Goal: Task Accomplishment & Management: Manage account settings

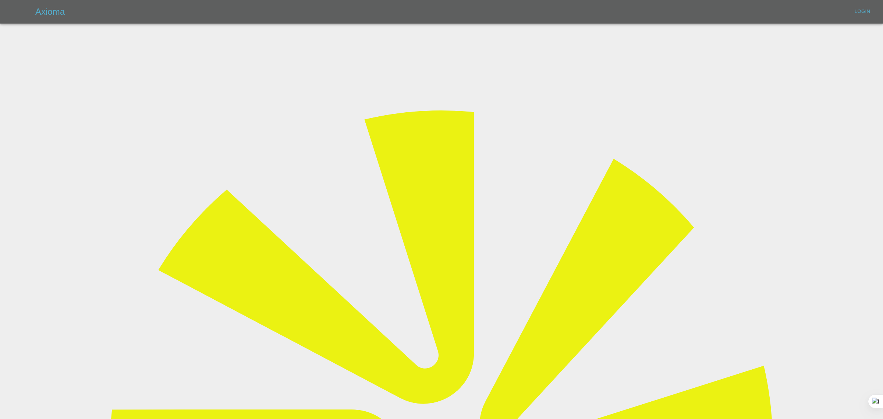
type input "[EMAIL_ADDRESS][DOMAIN_NAME]"
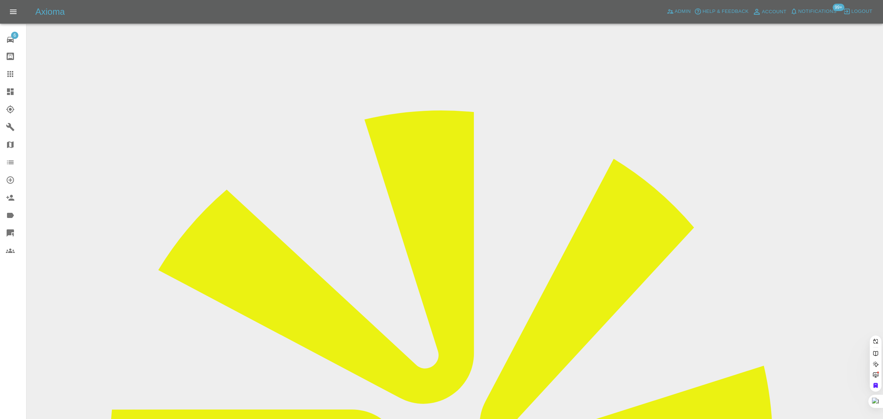
paste input "customerrelations@nationalwindscreens.co.uk"
type input "customerrelations@nationalwindscreens.co.uk"
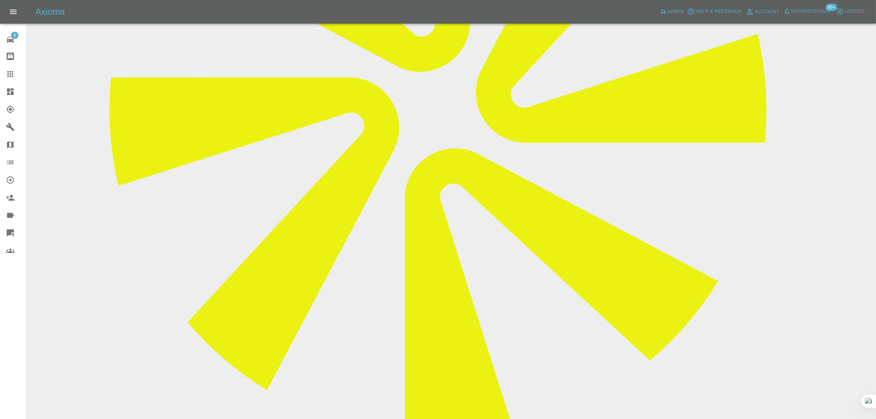
scroll to position [329, 0]
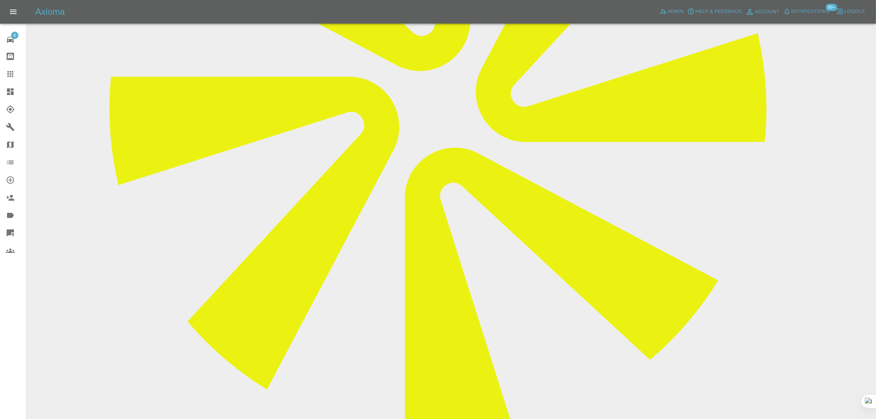
paste textarea "The quote has been accepted and as we have clicked accepted . Please can you se…"
type textarea "The quote has been accepted and as we have clicked accepted . Please can you se…"
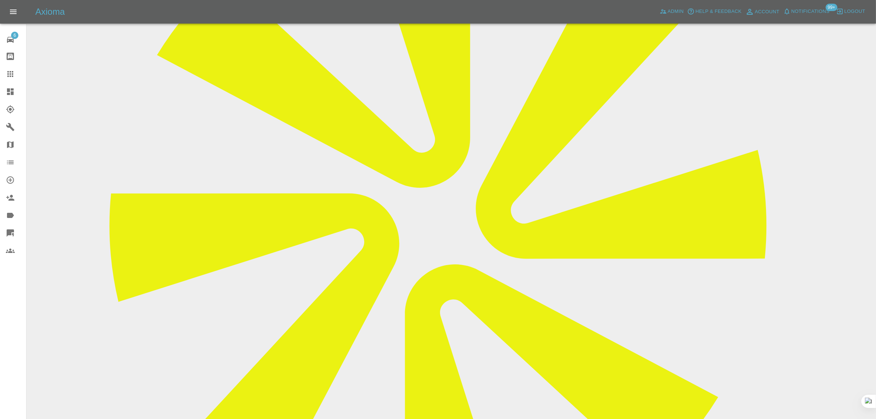
scroll to position [329, 0]
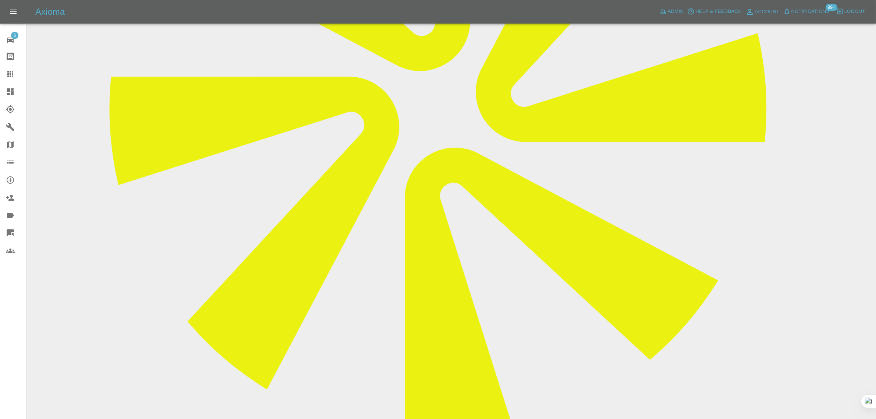
type textarea "third party invoice sent, will pai via BACS"
paste textarea "Third-party invoice sent; payment will be made via BACS."
type textarea "Third-party invoice sent; payment will be made via BACS."
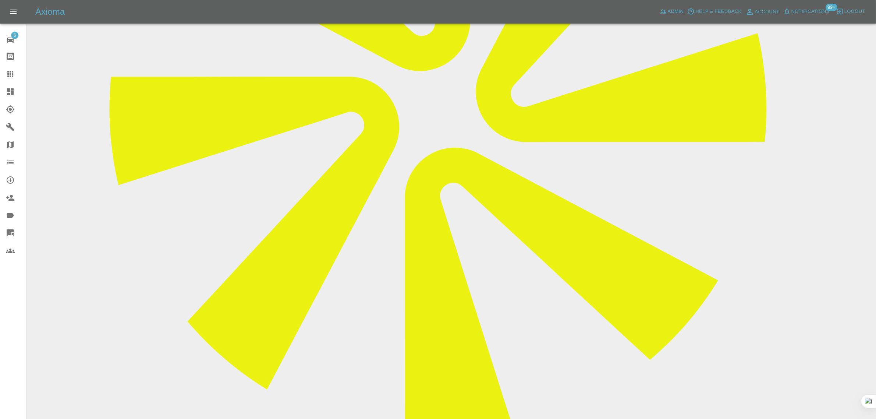
click at [10, 75] on icon at bounding box center [10, 74] width 9 height 9
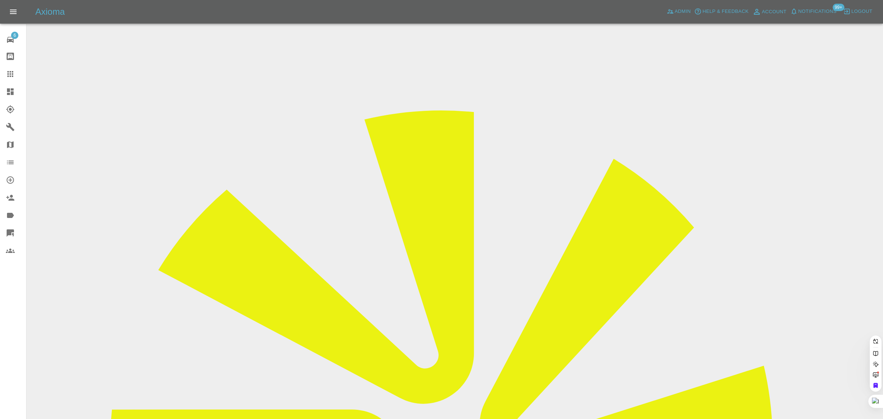
paste input "matt_griffiths_2@hotmail.com"
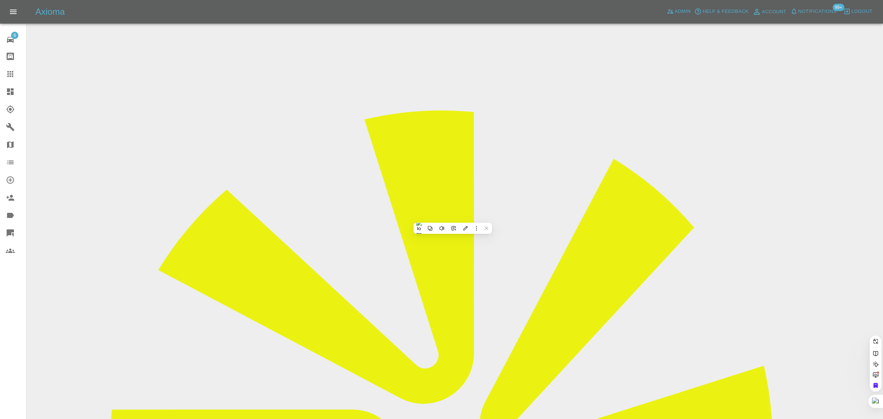
type input "matt_griffiths_2@hotmail"
paste input "avisekh948@gmail.com"
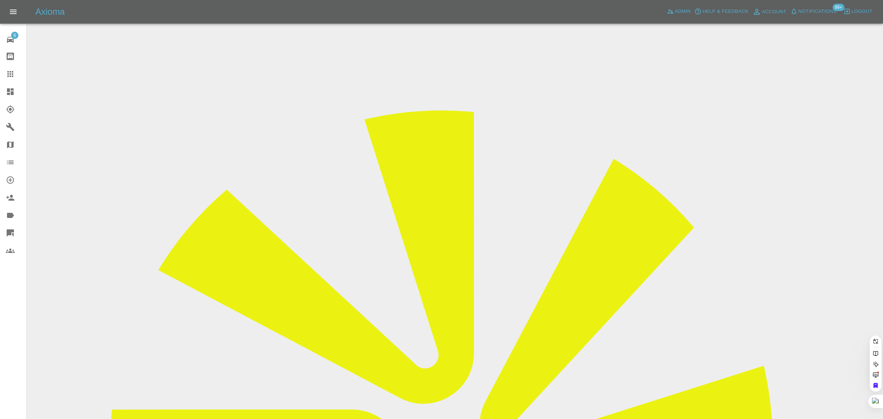
type input "avisekh948@gmail.com"
click at [4, 335] on div "6 Repair home Bodyshop home Claims Dashboard Explorer Garages Map Organization …" at bounding box center [13, 209] width 26 height 419
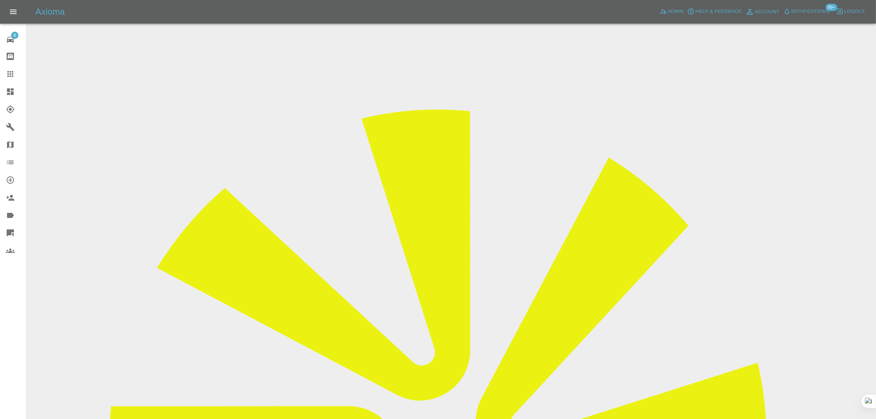
click at [6, 76] on icon at bounding box center [10, 74] width 9 height 9
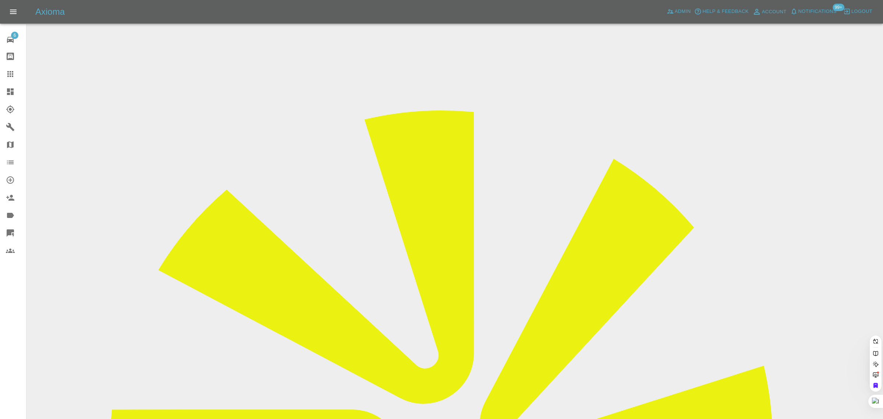
paste input "avisekh948@gmail.com"
type input "avisekh948@gmail.com"
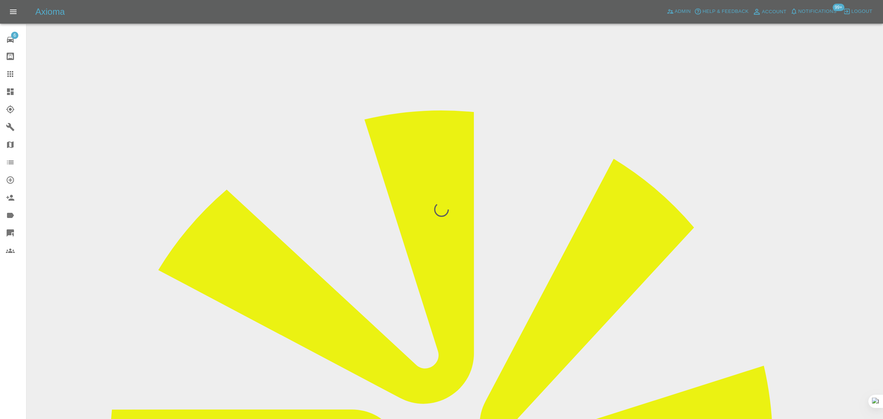
click at [16, 315] on div "6 Repair home Bodyshop home Claims Dashboard Explorer Garages Map Organization …" at bounding box center [13, 209] width 26 height 419
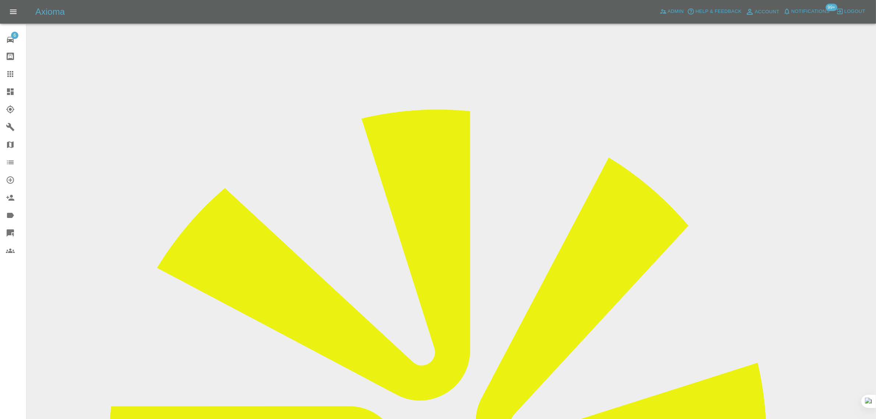
click at [7, 78] on icon at bounding box center [10, 74] width 9 height 9
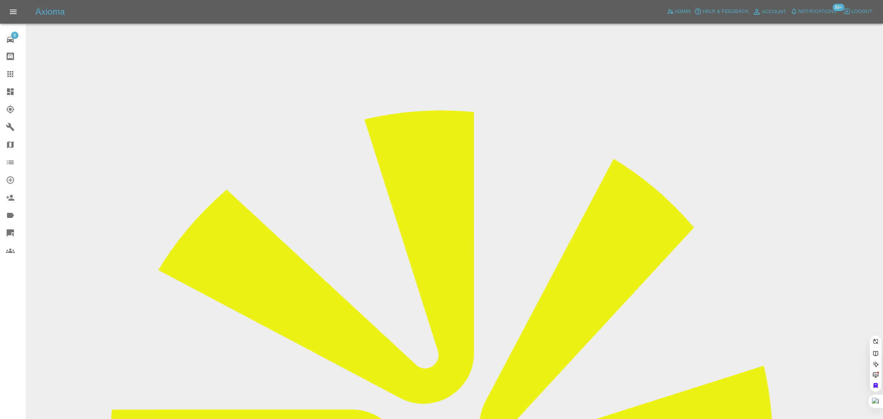
paste input "kevin_minshull@sky.com"
type input "kevin_minshull@sky.com"
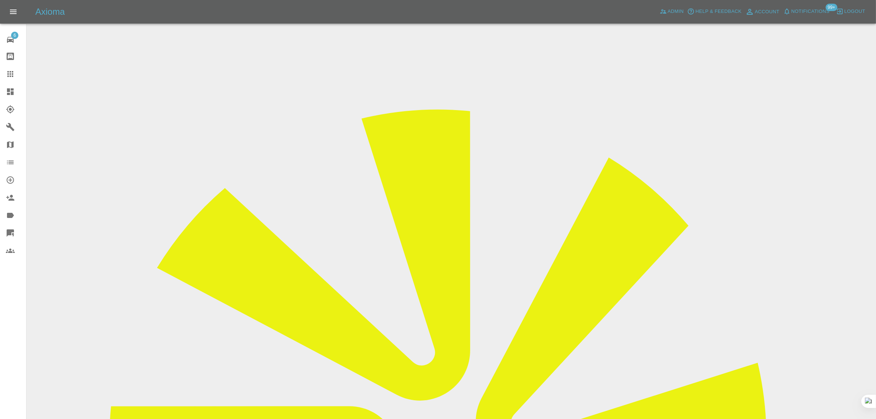
click at [8, 75] on icon at bounding box center [10, 74] width 9 height 9
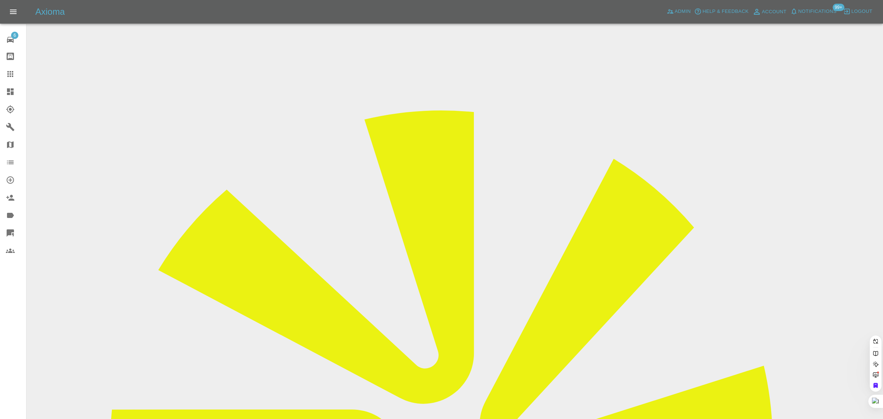
paste input "sonyadasilva1@gmail.com"
type input "sonyadasilva1@gmail.com"
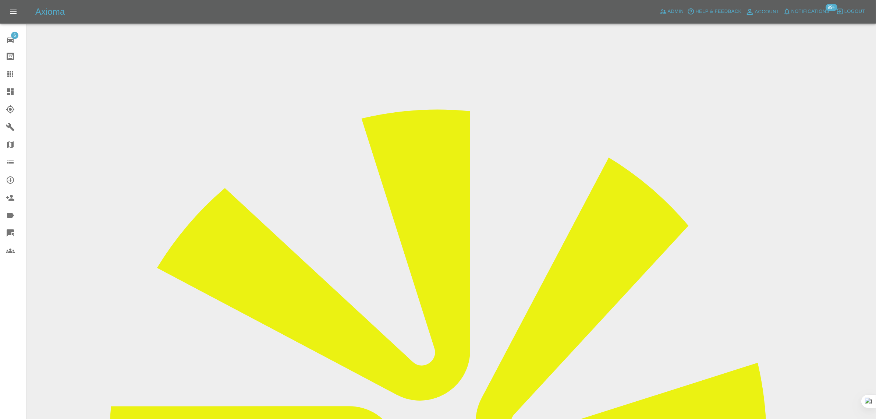
click at [8, 73] on icon at bounding box center [10, 74] width 9 height 9
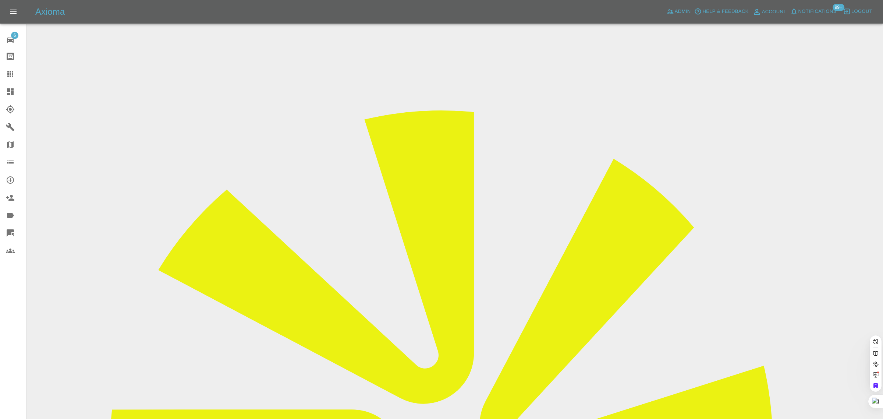
paste input "liudt921115@gmail.com"
type input "liudt921115@gmail.com"
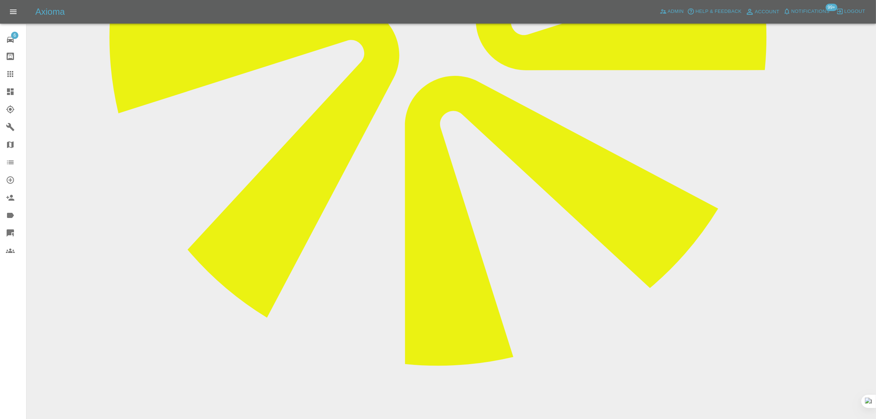
scroll to position [414, 0]
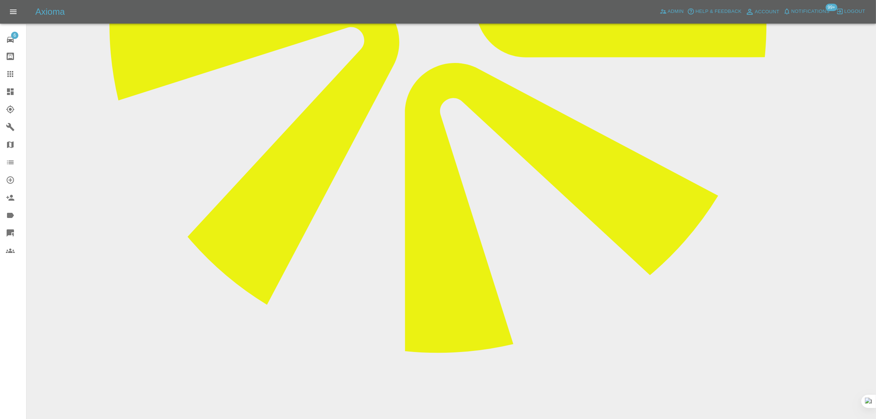
click at [13, 81] on link "Claims" at bounding box center [13, 74] width 26 height 18
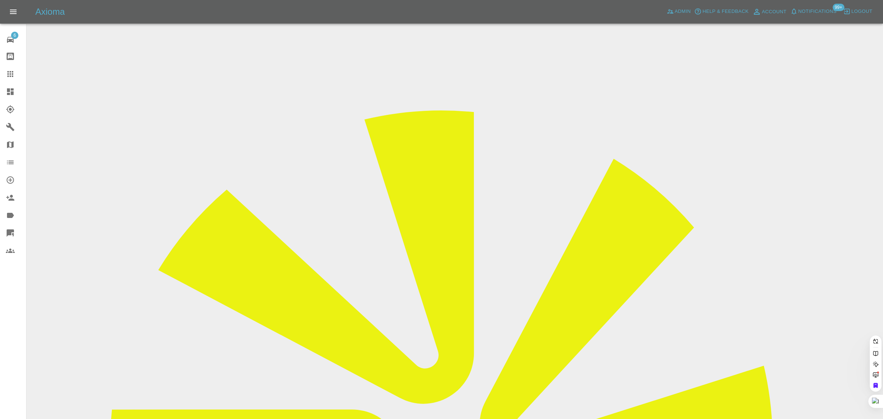
paste input "ricki.hill@gmail.com"
type input "ricki.hill"
click at [674, 9] on span "Admin" at bounding box center [682, 11] width 16 height 8
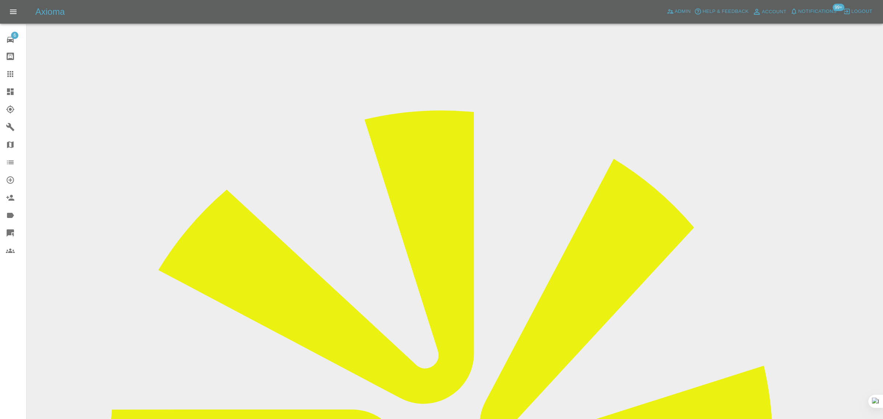
paste input "ricki.hill@gmail.com"
type input "ricki.hill@gmail.com"
click at [19, 72] on div at bounding box center [16, 74] width 21 height 9
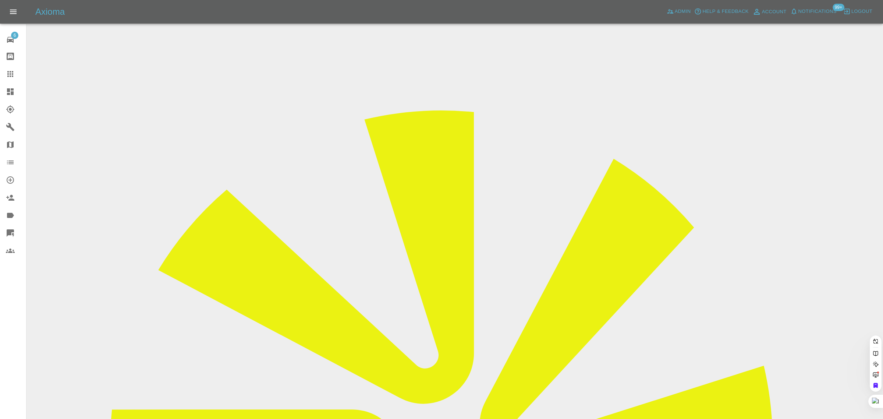
paste input "rhonahunt@hotmail.co.uk"
type input "rhonahunt@hotmail.co.uk"
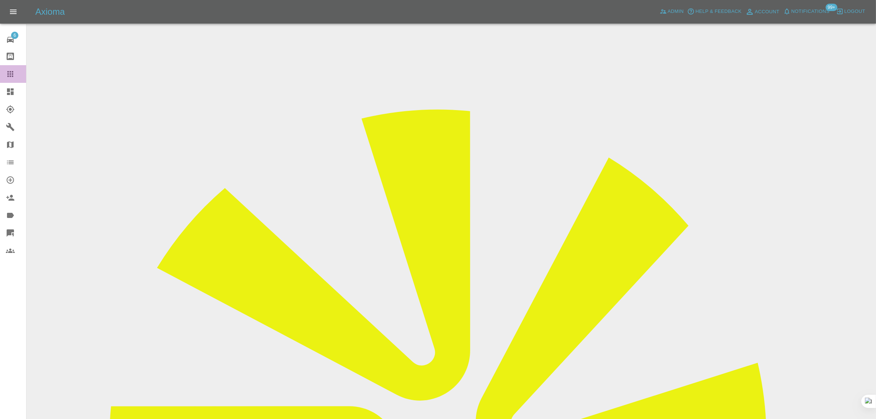
click at [10, 80] on link "Claims" at bounding box center [13, 74] width 26 height 18
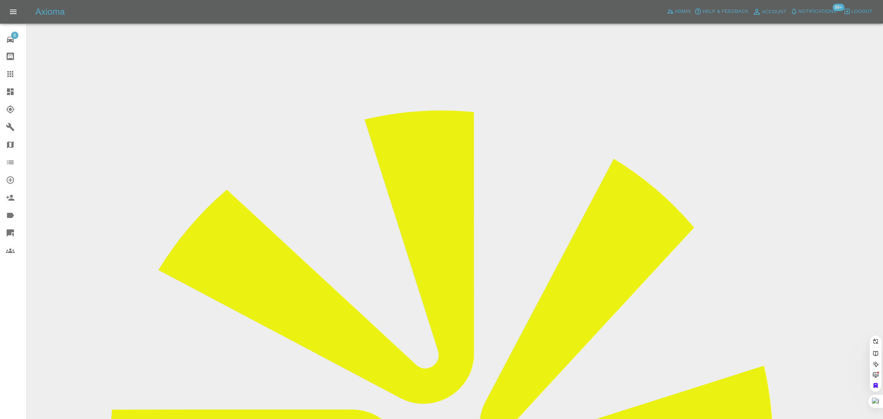
paste input "chat.utopias.2y@icloud.com"
type input "chat.utopias.2y@icloud.com"
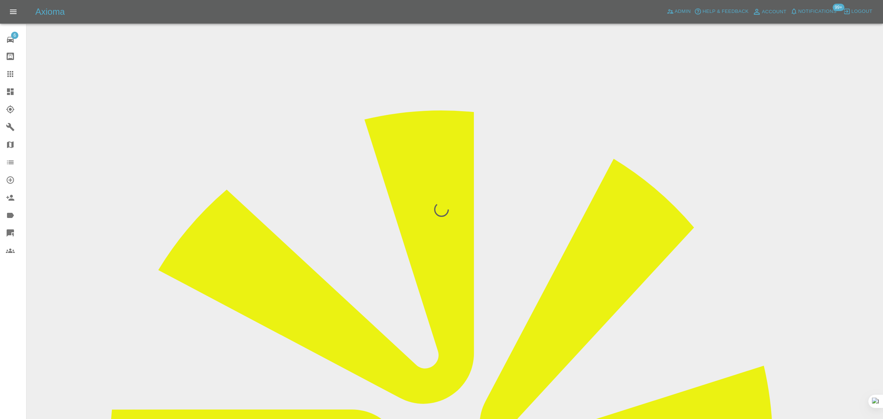
click at [15, 350] on div "6 Repair home Bodyshop home Claims Dashboard Explorer Garages Map Organization …" at bounding box center [13, 209] width 26 height 419
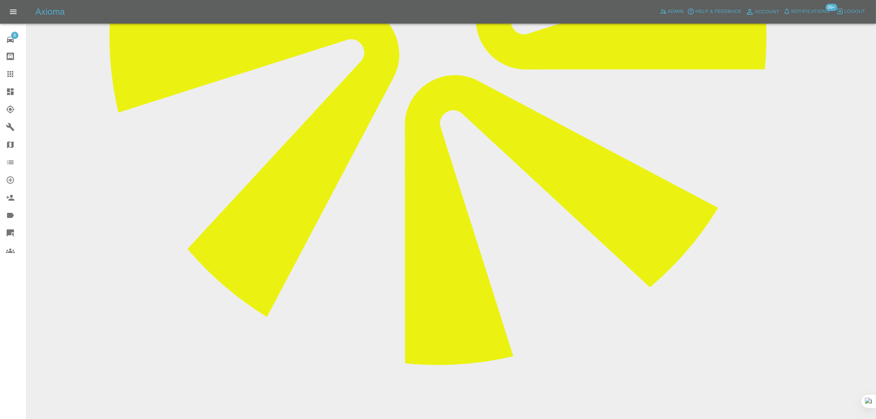
scroll to position [414, 0]
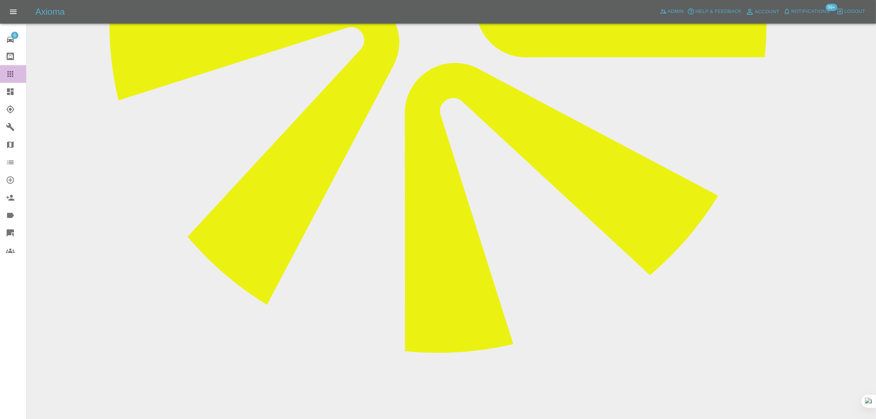
click at [8, 72] on icon at bounding box center [10, 74] width 6 height 6
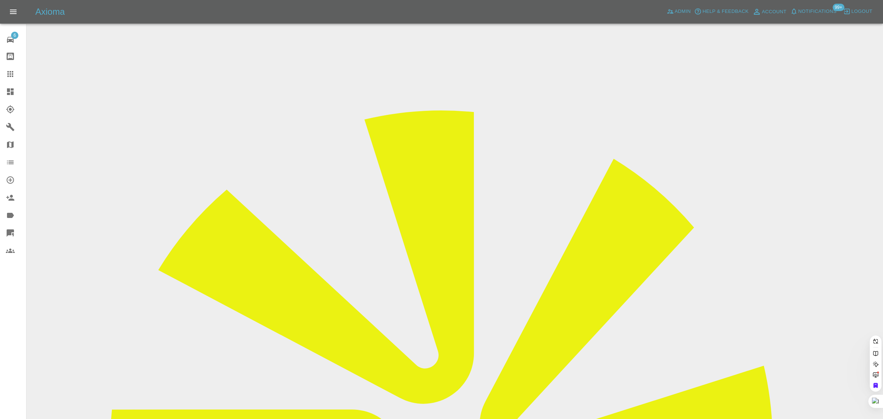
paste input "giampaolo.novelli@gmail.com"
type input "giampaolo.novelli@gmail.com"
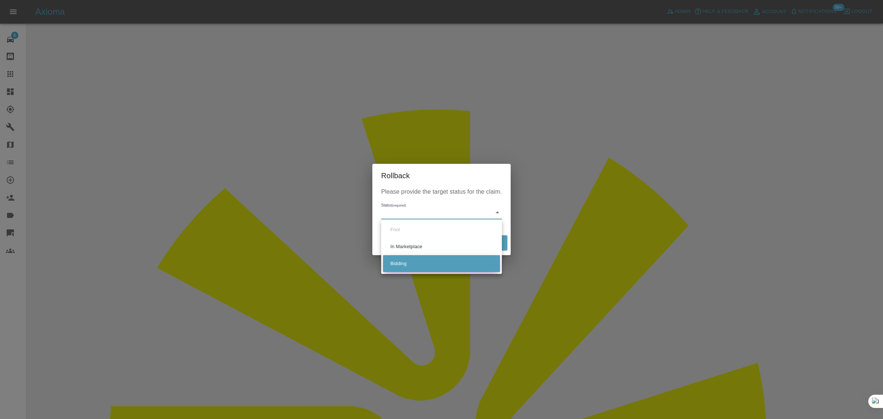
click at [394, 264] on li "Bidding" at bounding box center [441, 263] width 117 height 17
type input "bidding"
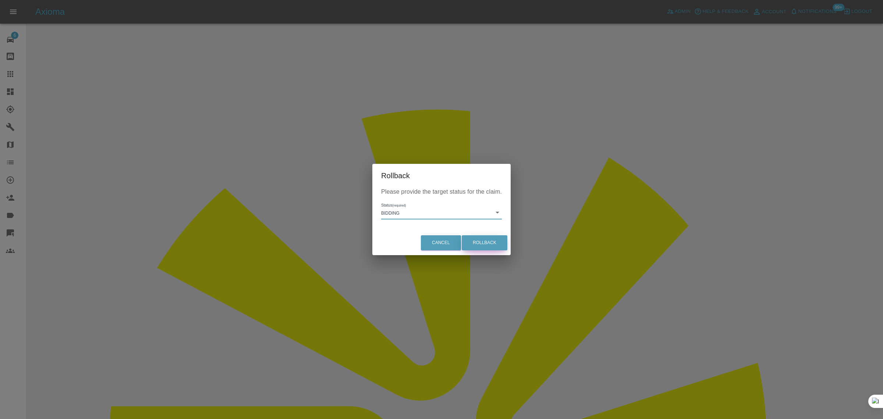
click at [471, 238] on button "Rollback" at bounding box center [485, 242] width 46 height 15
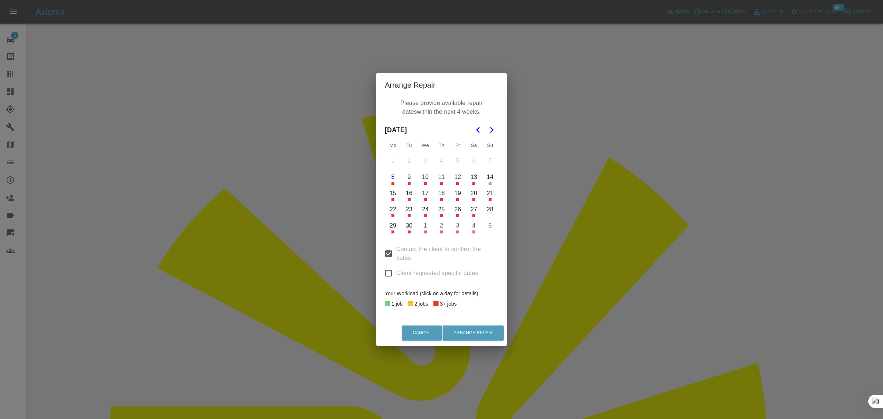
click at [441, 179] on button "11" at bounding box center [441, 176] width 15 height 15
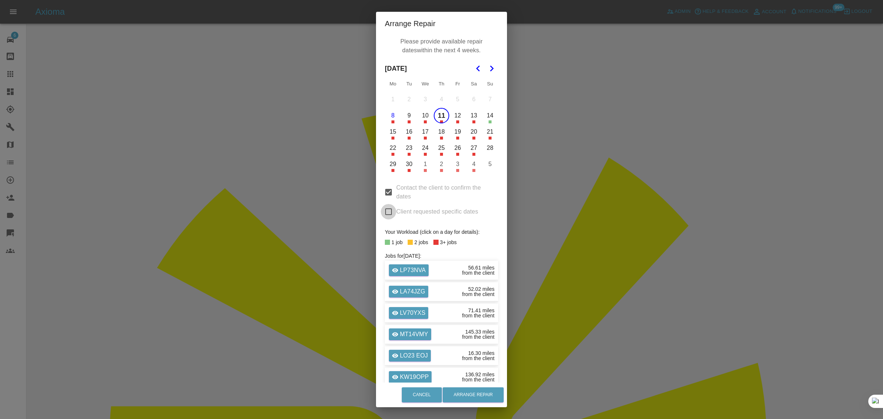
click at [387, 214] on input "Client requested specific dates" at bounding box center [388, 211] width 15 height 15
checkbox input "true"
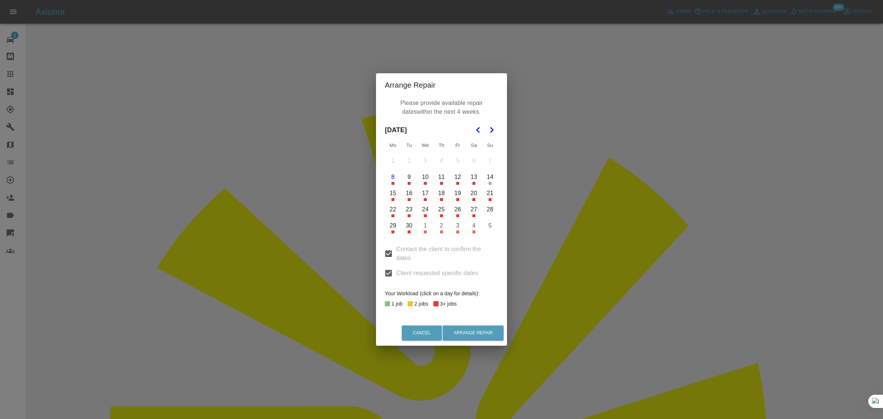
click at [441, 178] on button "11" at bounding box center [441, 176] width 15 height 15
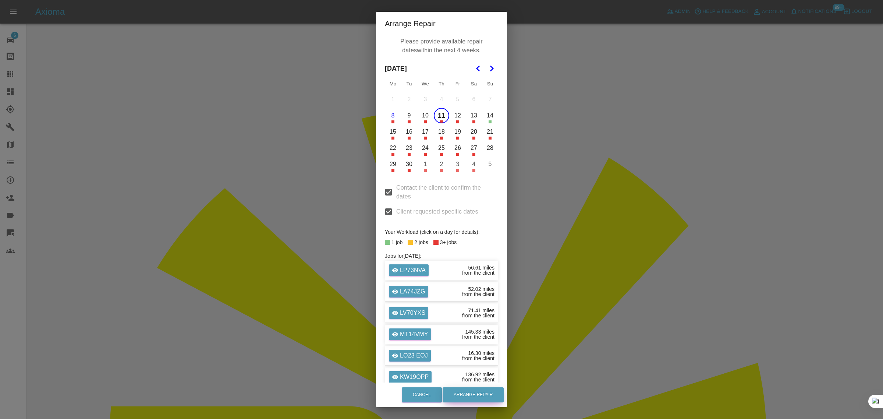
click at [470, 397] on button "Arrange Repair" at bounding box center [472, 394] width 61 height 15
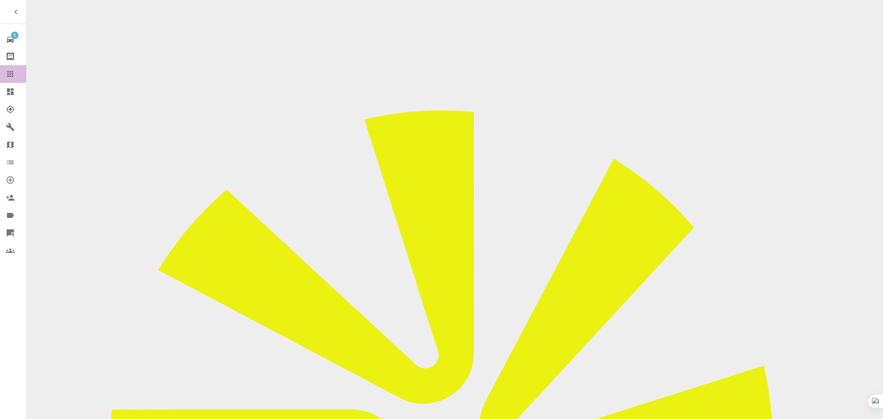
click at [8, 73] on icon at bounding box center [10, 74] width 9 height 9
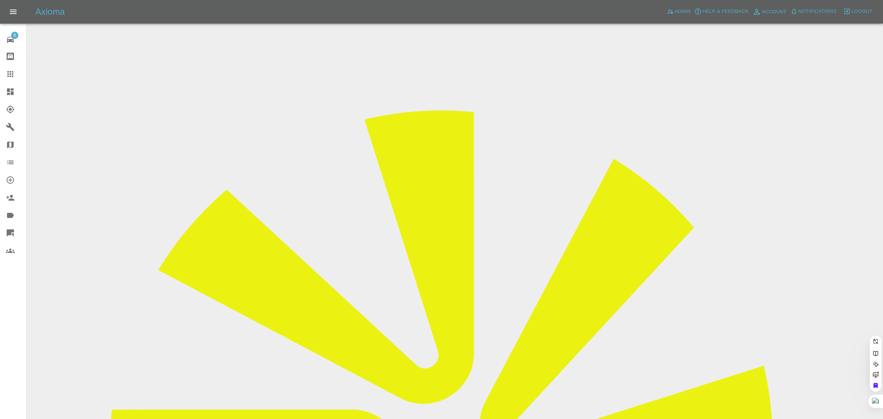
paste input "[EMAIL_ADDRESS][DOMAIN_NAME]"
type input "[EMAIL_ADDRESS][DOMAIN_NAME]"
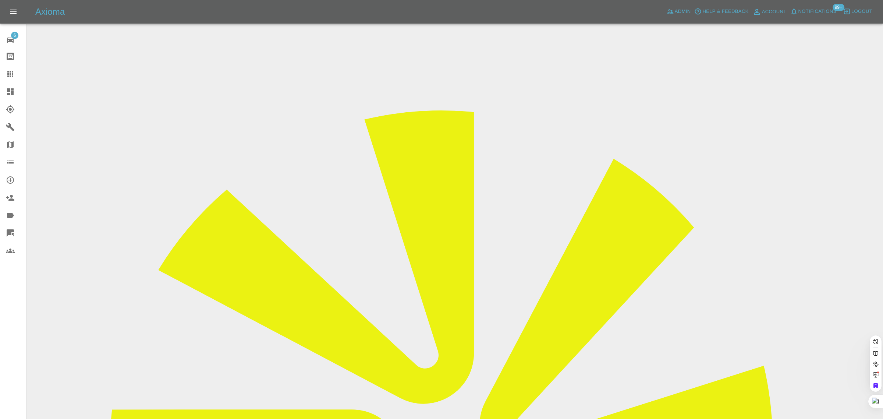
scroll to position [0, 17]
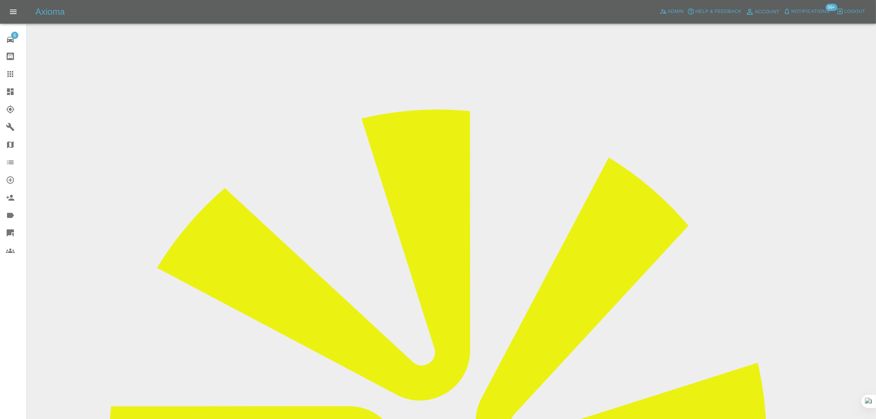
click at [10, 70] on icon at bounding box center [10, 74] width 9 height 9
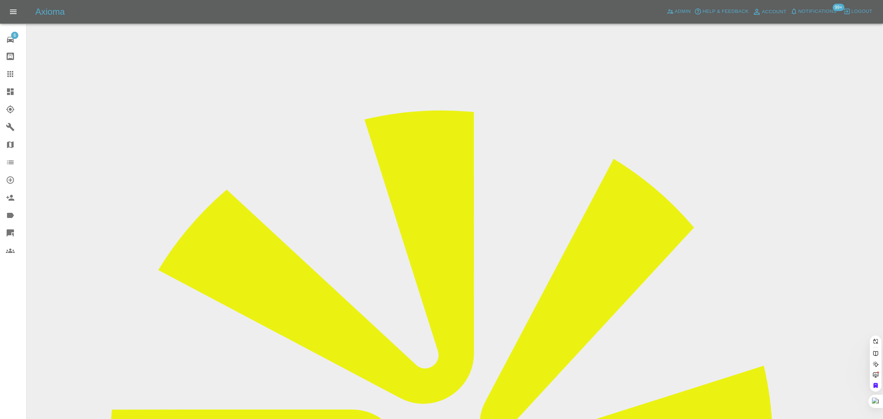
paste input "[EMAIL_ADDRESS][DOMAIN_NAME]"
type input "[EMAIL_ADDRESS][DOMAIN_NAME]"
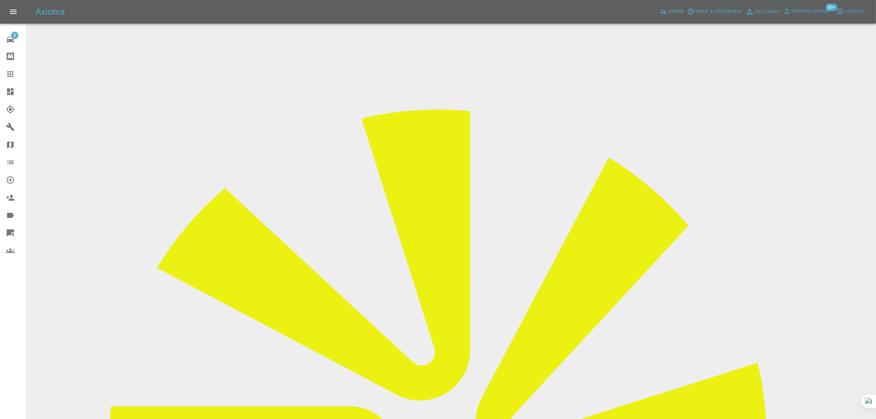
drag, startPoint x: 424, startPoint y: 246, endPoint x: 535, endPoint y: 246, distance: 111.8
copy td "[EMAIL_ADDRESS][DOMAIN_NAME]"
